Goal: Information Seeking & Learning: Learn about a topic

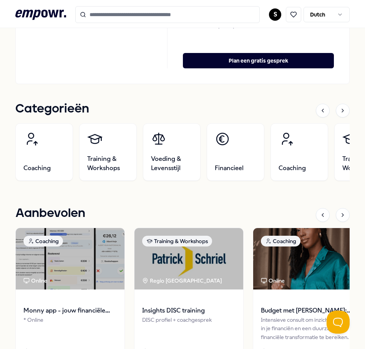
scroll to position [461, 0]
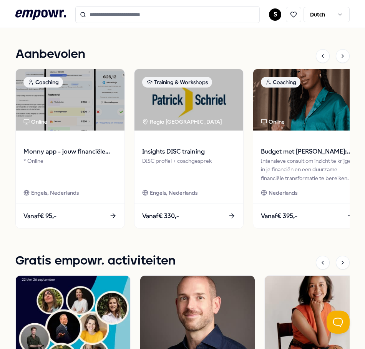
click at [91, 151] on span "Monny app - jouw financiële assistent" at bounding box center [69, 152] width 93 height 10
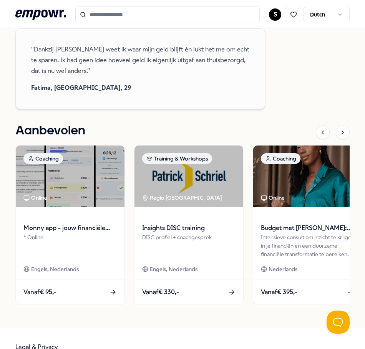
scroll to position [596, 0]
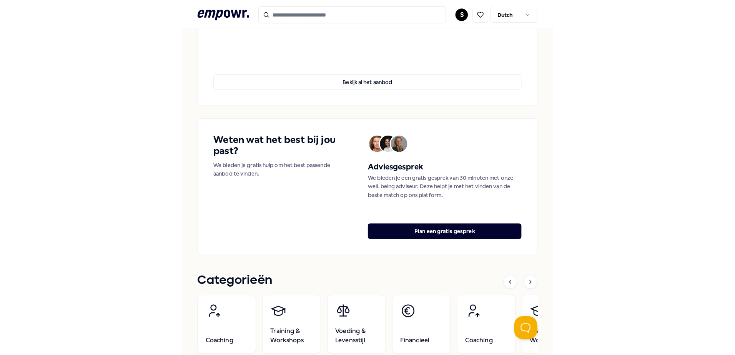
scroll to position [289, 0]
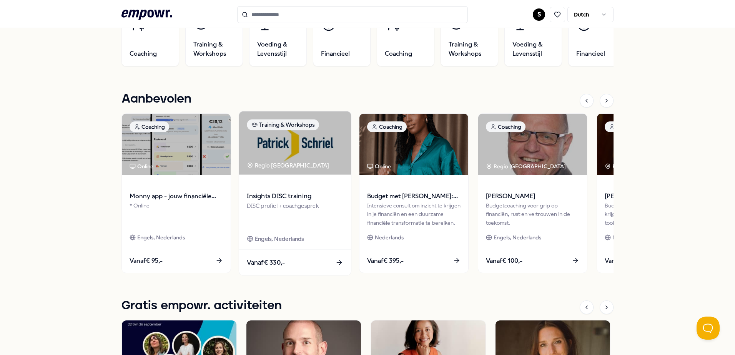
click at [315, 220] on div "DISC profiel + coachgesprek" at bounding box center [295, 214] width 96 height 27
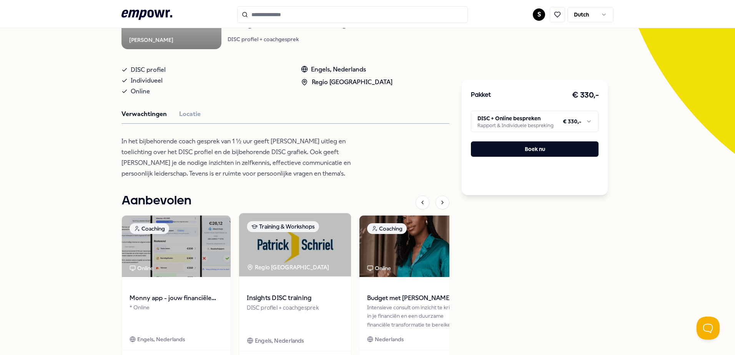
scroll to position [27, 0]
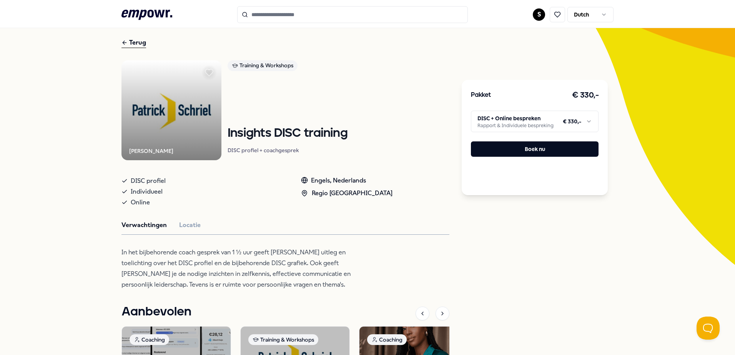
drag, startPoint x: 128, startPoint y: 42, endPoint x: 126, endPoint y: 38, distance: 4.5
click at [126, 38] on div "Terug" at bounding box center [133, 43] width 25 height 10
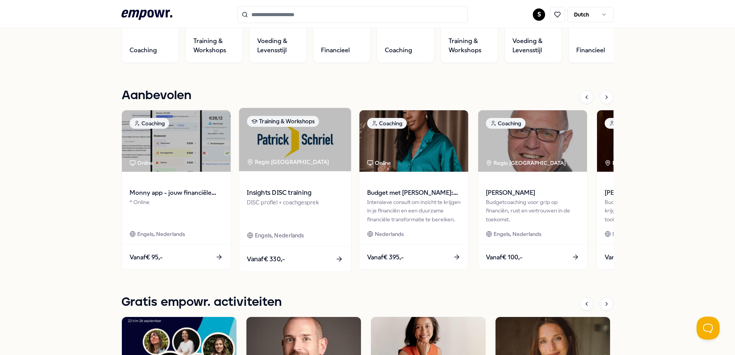
scroll to position [296, 0]
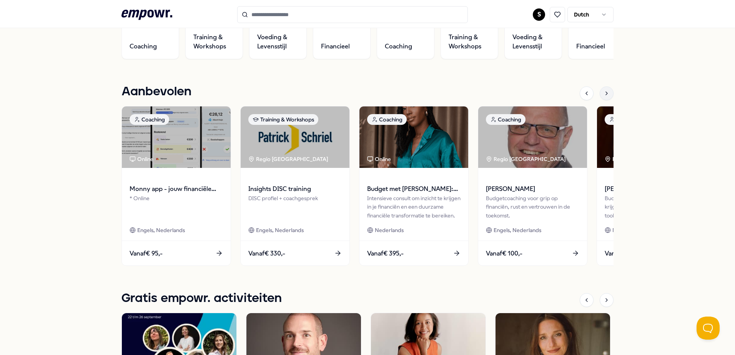
click at [365, 91] on icon at bounding box center [606, 93] width 6 height 6
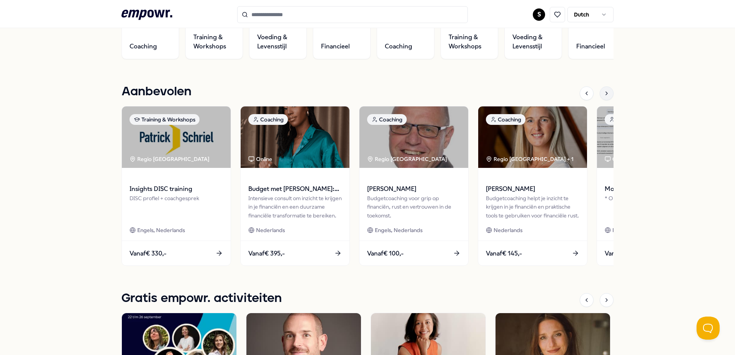
click at [365, 91] on icon at bounding box center [606, 93] width 6 height 6
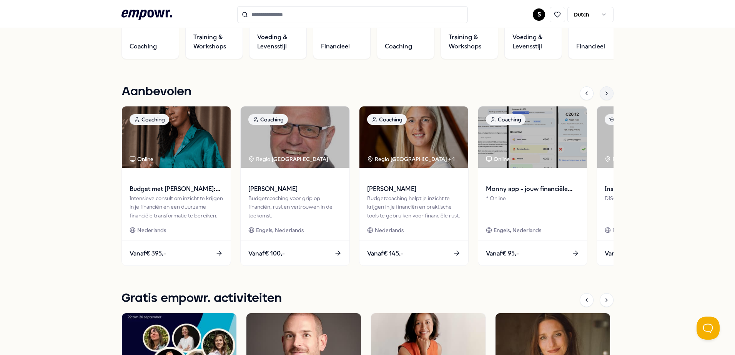
click at [365, 91] on icon at bounding box center [606, 93] width 6 height 6
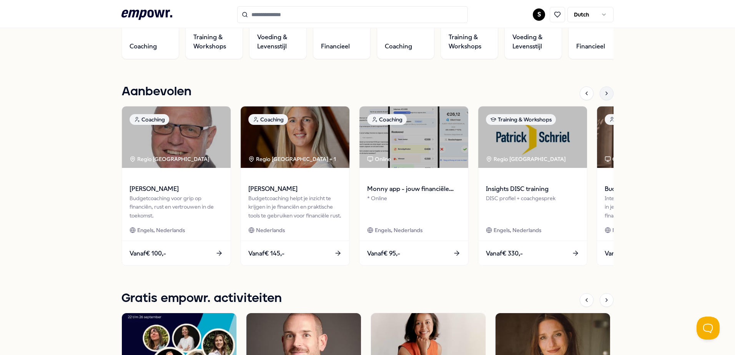
click at [365, 91] on icon at bounding box center [606, 93] width 6 height 6
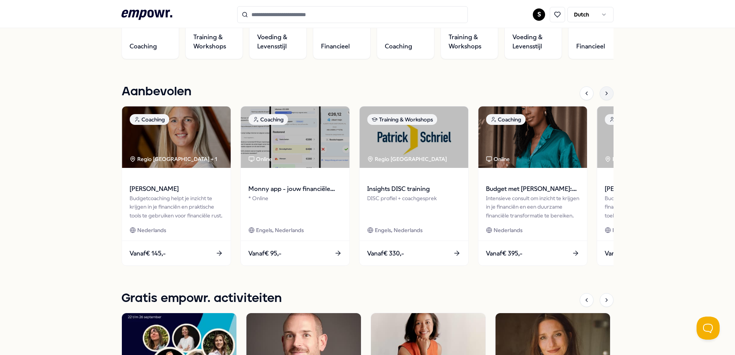
click at [365, 91] on icon at bounding box center [606, 93] width 6 height 6
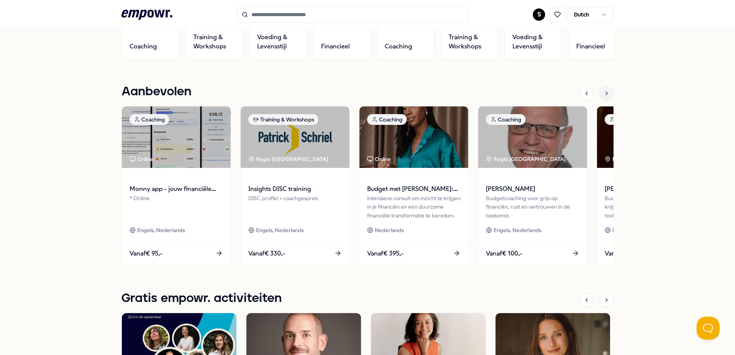
click at [365, 91] on icon at bounding box center [606, 93] width 6 height 6
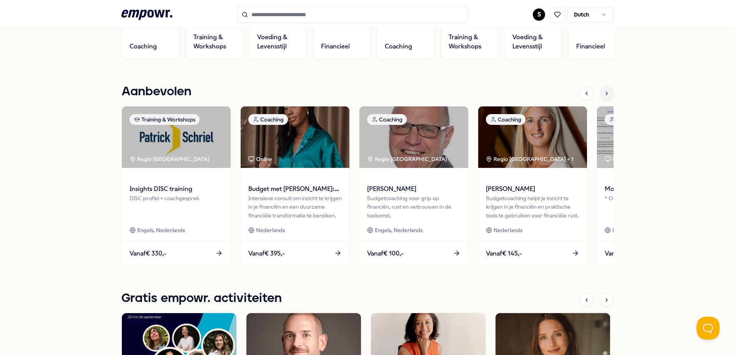
click at [365, 91] on icon at bounding box center [606, 93] width 6 height 6
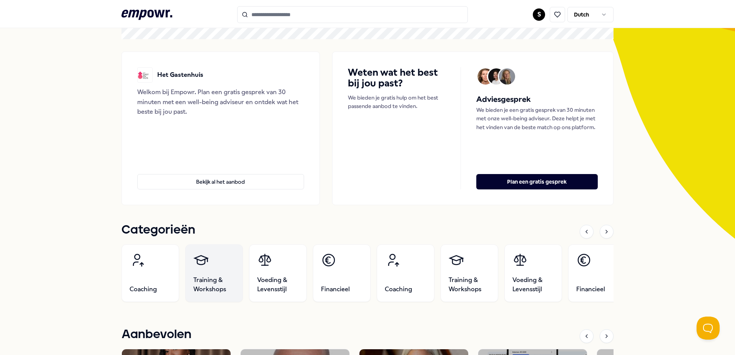
scroll to position [66, 0]
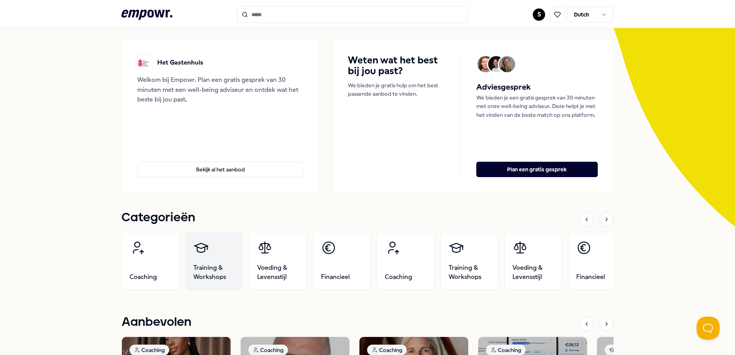
click at [211, 253] on link "Training & Workshops" at bounding box center [214, 261] width 58 height 58
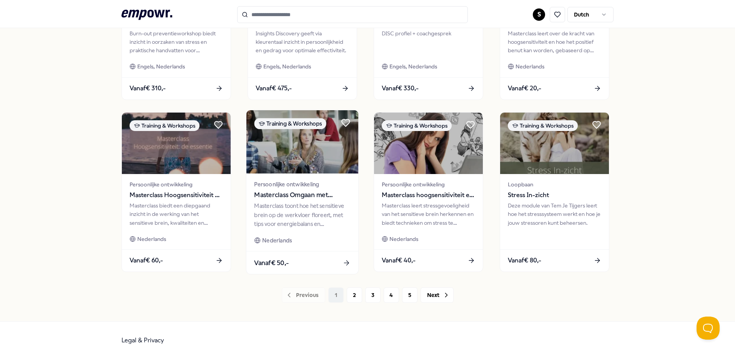
scroll to position [332, 0]
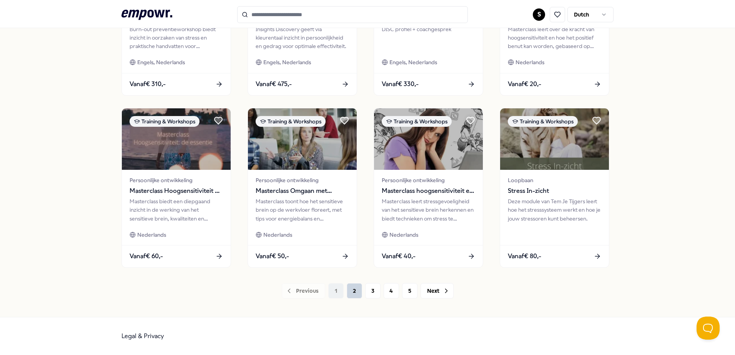
click at [347, 290] on button "2" at bounding box center [354, 290] width 15 height 15
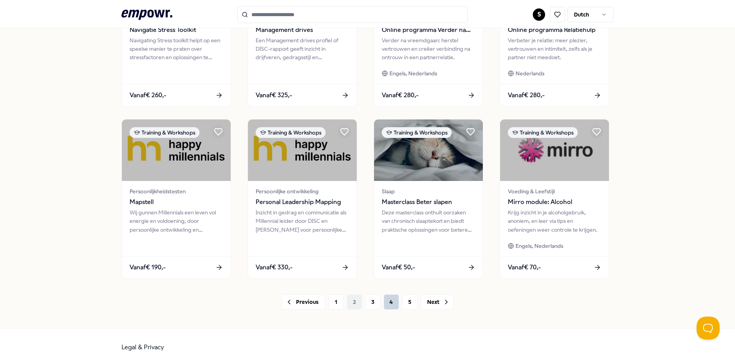
scroll to position [332, 0]
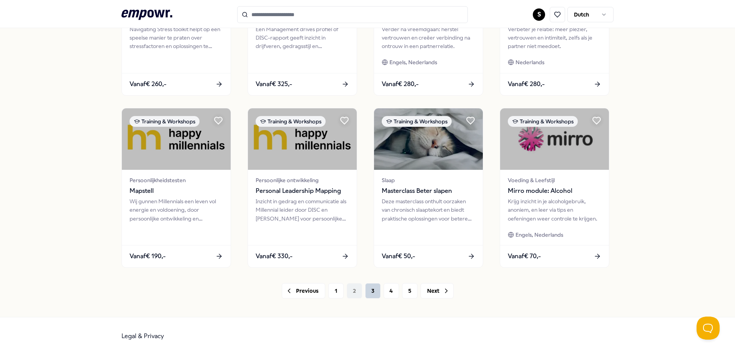
click at [365, 290] on button "3" at bounding box center [372, 290] width 15 height 15
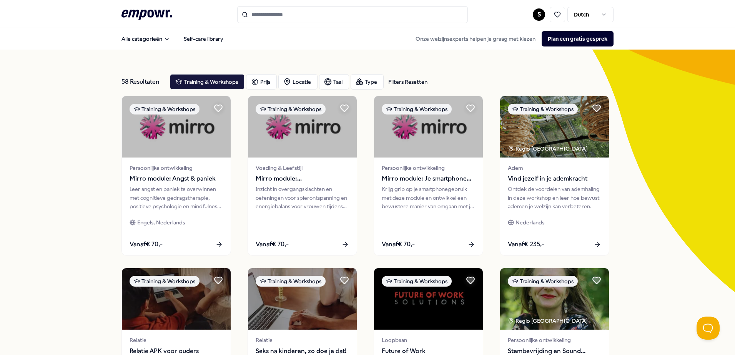
click at [151, 16] on icon ".empowr-logo_svg__cls-1{fill:#03032f}" at bounding box center [146, 15] width 51 height 14
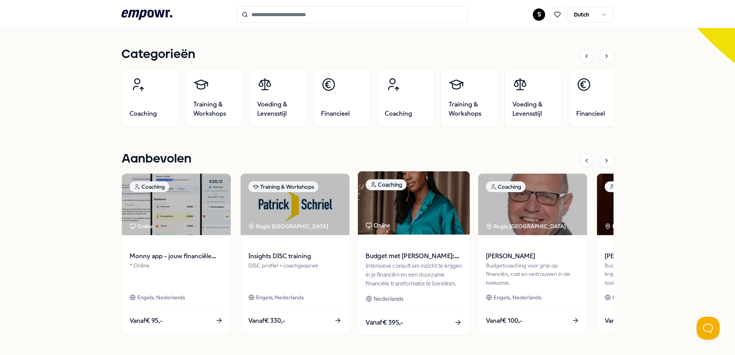
scroll to position [231, 0]
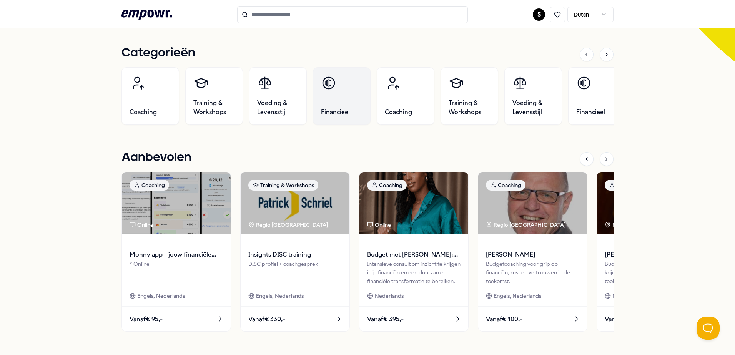
click at [356, 99] on link "Financieel" at bounding box center [342, 96] width 58 height 58
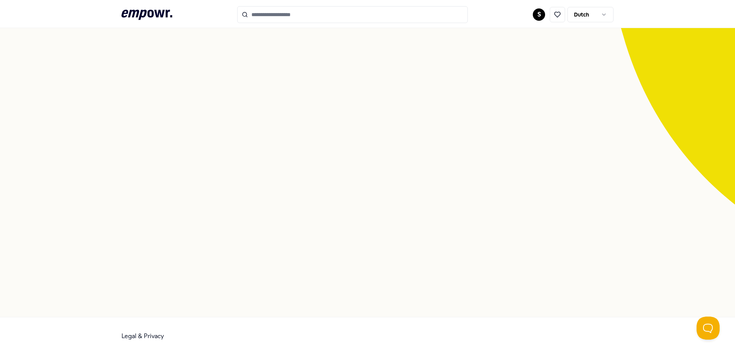
scroll to position [50, 0]
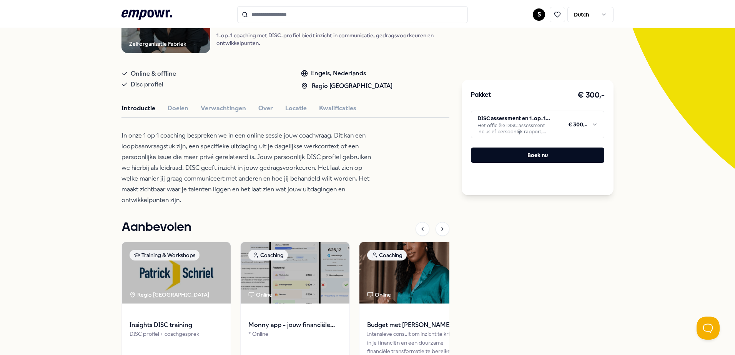
scroll to position [77, 0]
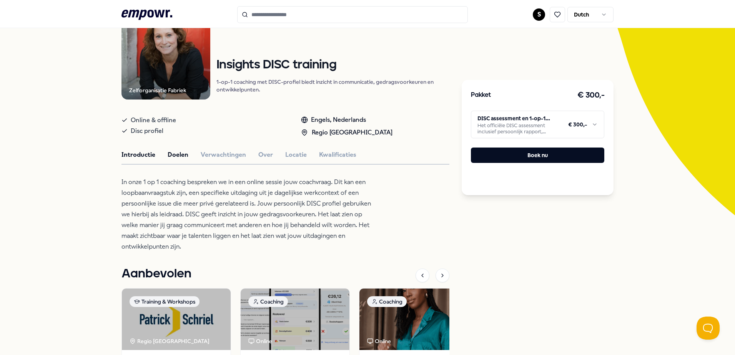
click at [173, 156] on button "Doelen" at bounding box center [178, 155] width 21 height 10
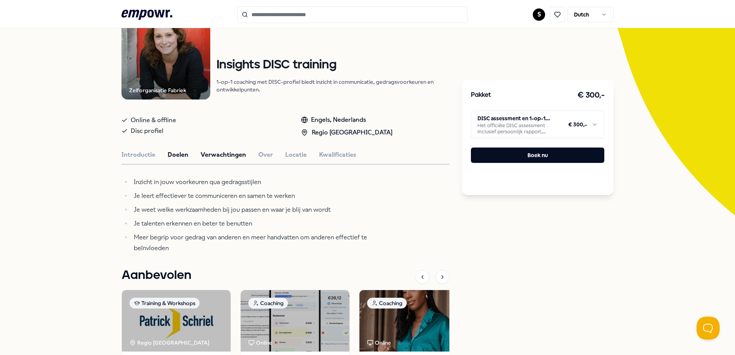
click at [207, 154] on button "Verwachtingen" at bounding box center [223, 155] width 45 height 10
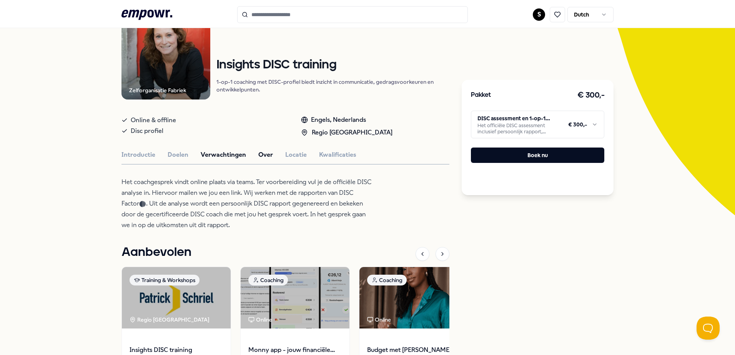
click at [258, 153] on button "Over" at bounding box center [265, 155] width 15 height 10
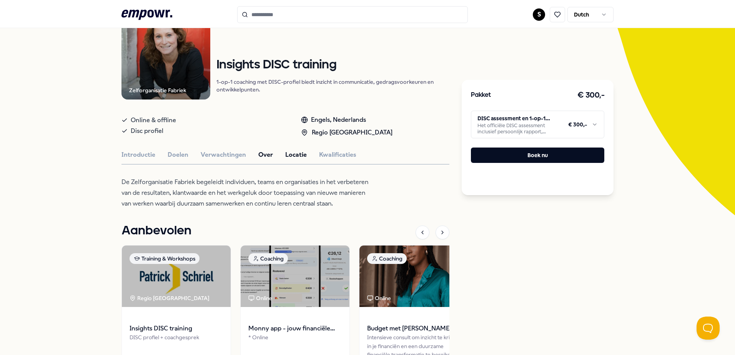
click at [285, 154] on button "Locatie" at bounding box center [296, 155] width 22 height 10
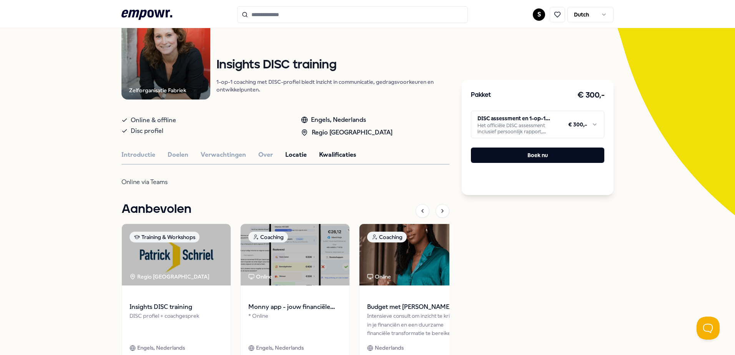
click at [324, 153] on button "Kwalificaties" at bounding box center [337, 155] width 37 height 10
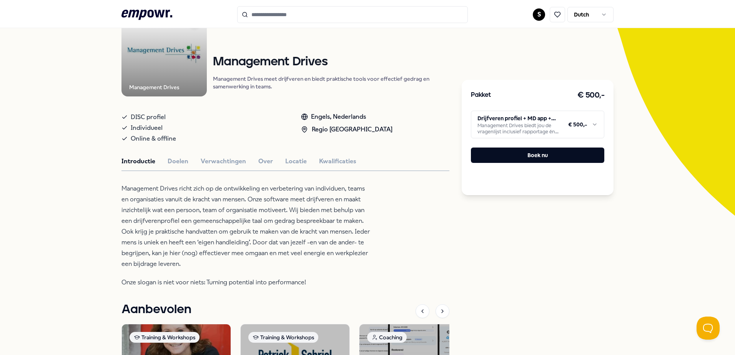
scroll to position [77, 0]
click at [185, 157] on div "Introductie Doelen Verwachtingen Over Locatie Kwalificaties" at bounding box center [285, 161] width 328 height 10
click at [176, 158] on button "Doelen" at bounding box center [178, 161] width 21 height 10
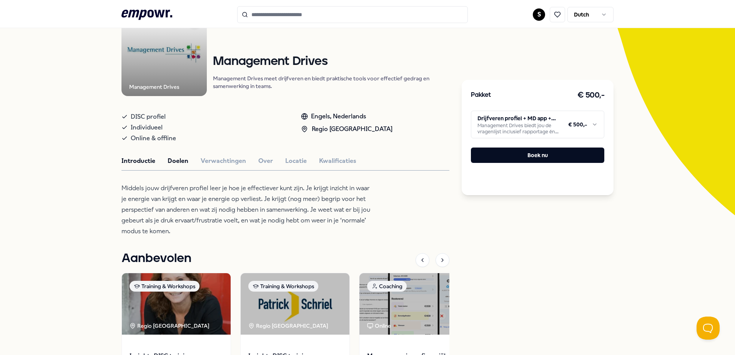
click at [136, 164] on button "Introductie" at bounding box center [138, 161] width 34 height 10
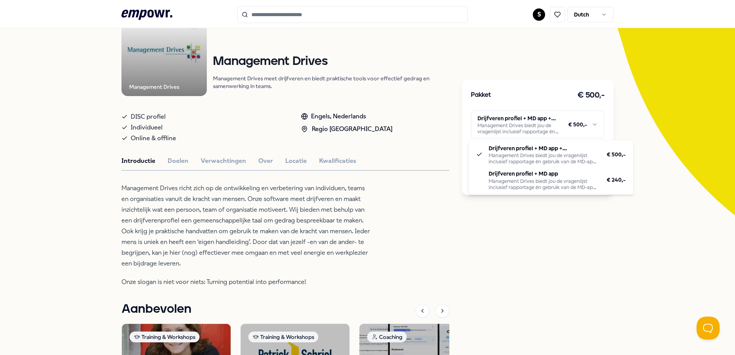
click at [589, 124] on html ".empowr-logo_svg__cls-1{fill:#03032f} S Dutch Alle categorieën Self-care librar…" at bounding box center [367, 177] width 735 height 355
click at [525, 221] on html ".empowr-logo_svg__cls-1{fill:#03032f} S Dutch Alle categorieën Self-care librar…" at bounding box center [367, 177] width 735 height 355
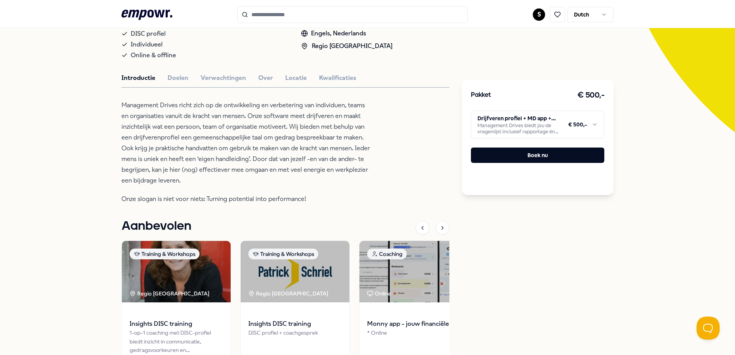
scroll to position [36, 0]
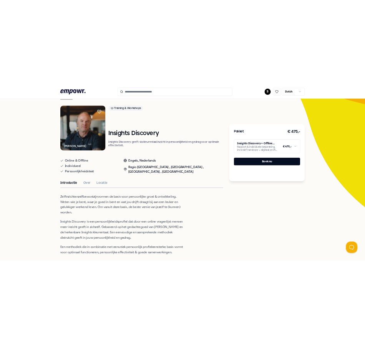
scroll to position [154, 0]
